Goal: Navigation & Orientation: Find specific page/section

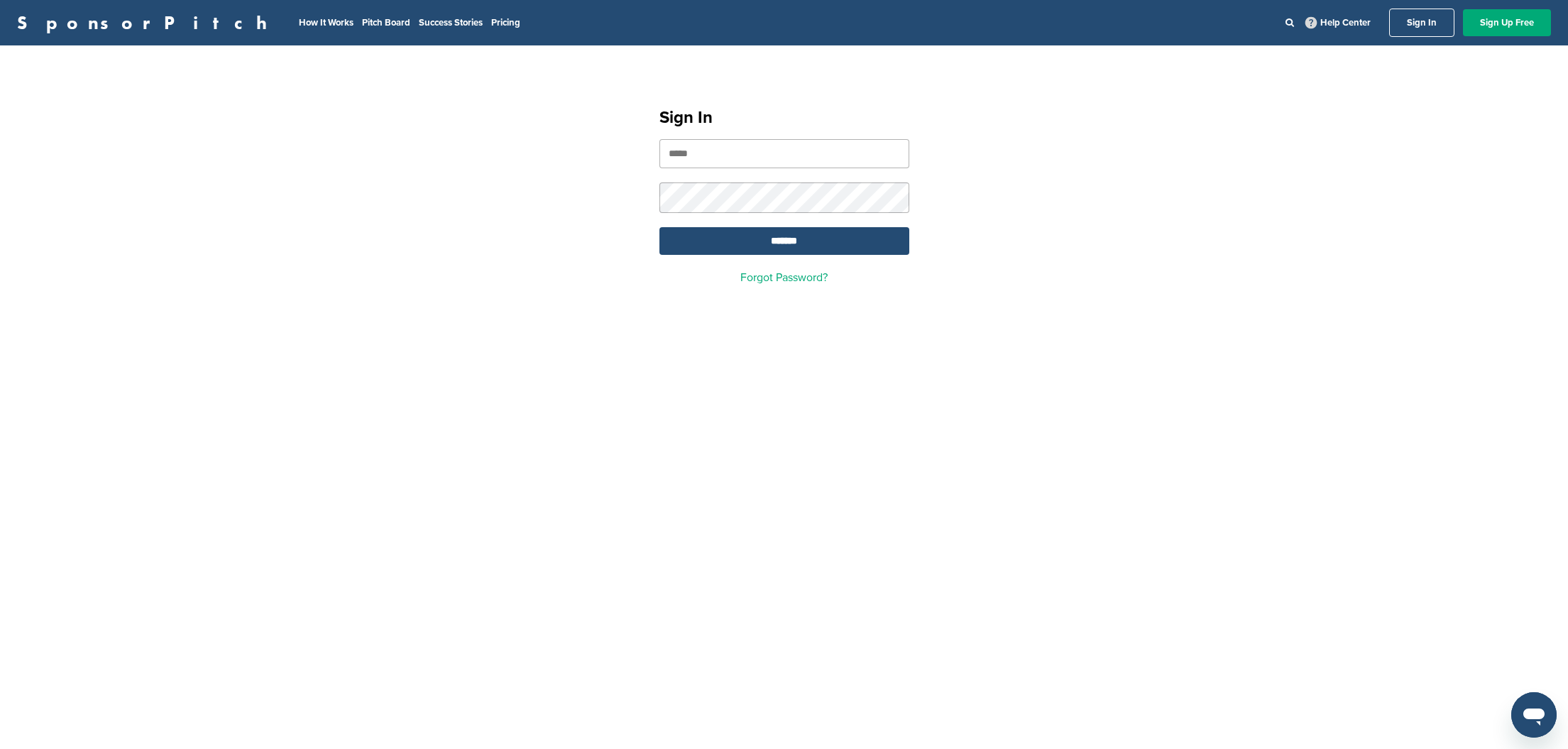
click at [1425, 25] on link "Sign In" at bounding box center [1422, 22] width 65 height 28
type input "**********"
click at [794, 246] on input "*******" at bounding box center [784, 241] width 250 height 27
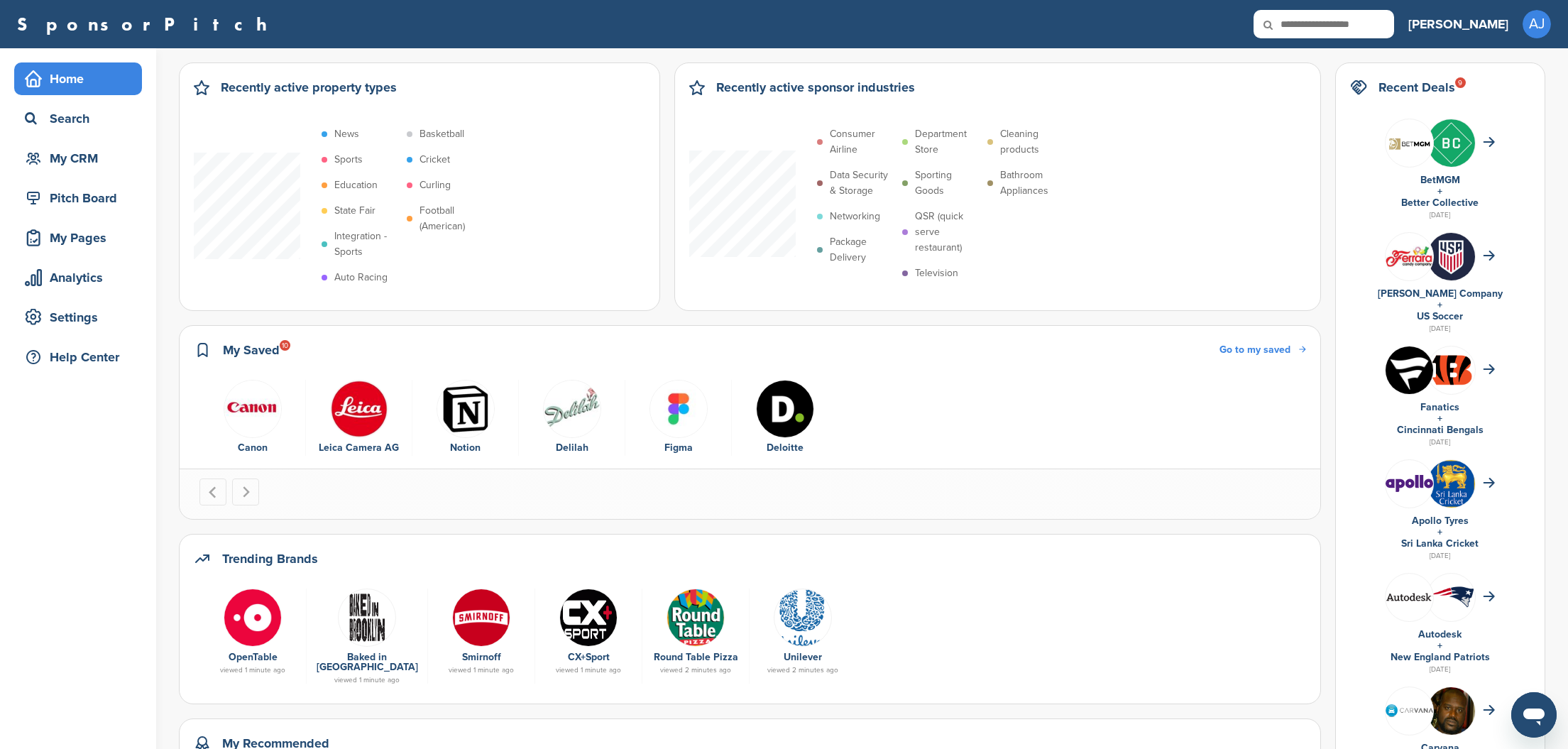
click at [1458, 203] on link "Better Collective" at bounding box center [1439, 203] width 77 height 12
